Goal: Use online tool/utility: Utilize a website feature to perform a specific function

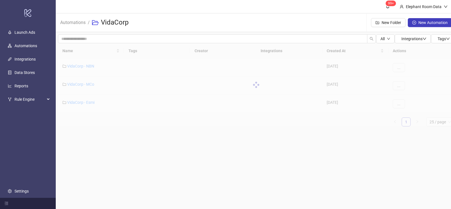
click at [135, 142] on main "99+ Elephant Room Data Automations / VidaCorp New Folder New Automation All Int…" at bounding box center [256, 104] width 401 height 209
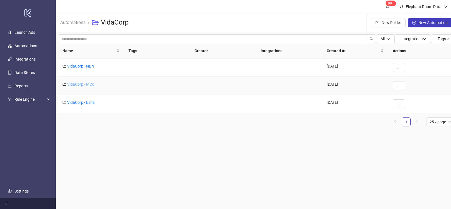
click at [86, 84] on link "VidaCorp - MCo" at bounding box center [80, 84] width 27 height 4
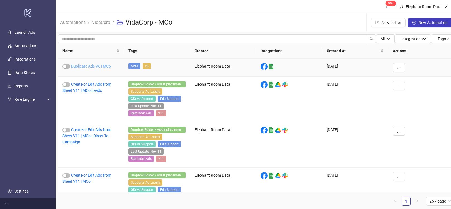
click at [85, 67] on link "Duplicate Ads V6 | MCo" at bounding box center [91, 66] width 40 height 4
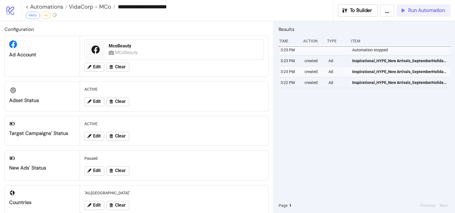
click at [432, 10] on span "Run Automation" at bounding box center [426, 10] width 37 height 6
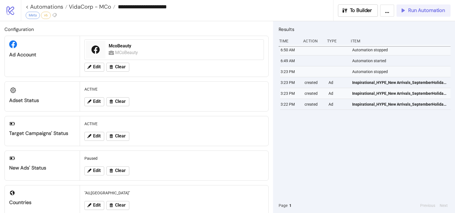
click at [410, 13] on span "Run Automation" at bounding box center [426, 10] width 37 height 6
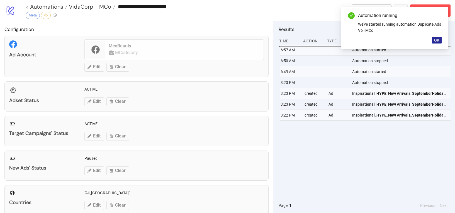
click at [438, 38] on span "OK" at bounding box center [436, 40] width 5 height 4
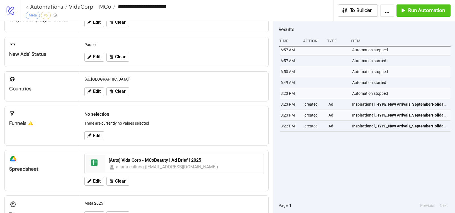
scroll to position [116, 0]
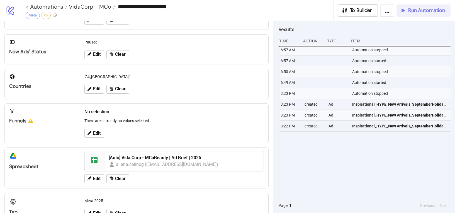
click at [417, 16] on button "Run Automation" at bounding box center [424, 10] width 54 height 12
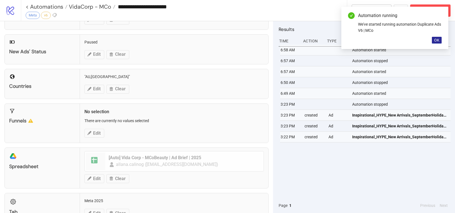
click at [437, 41] on span "OK" at bounding box center [436, 40] width 5 height 4
